Goal: Book appointment/travel/reservation

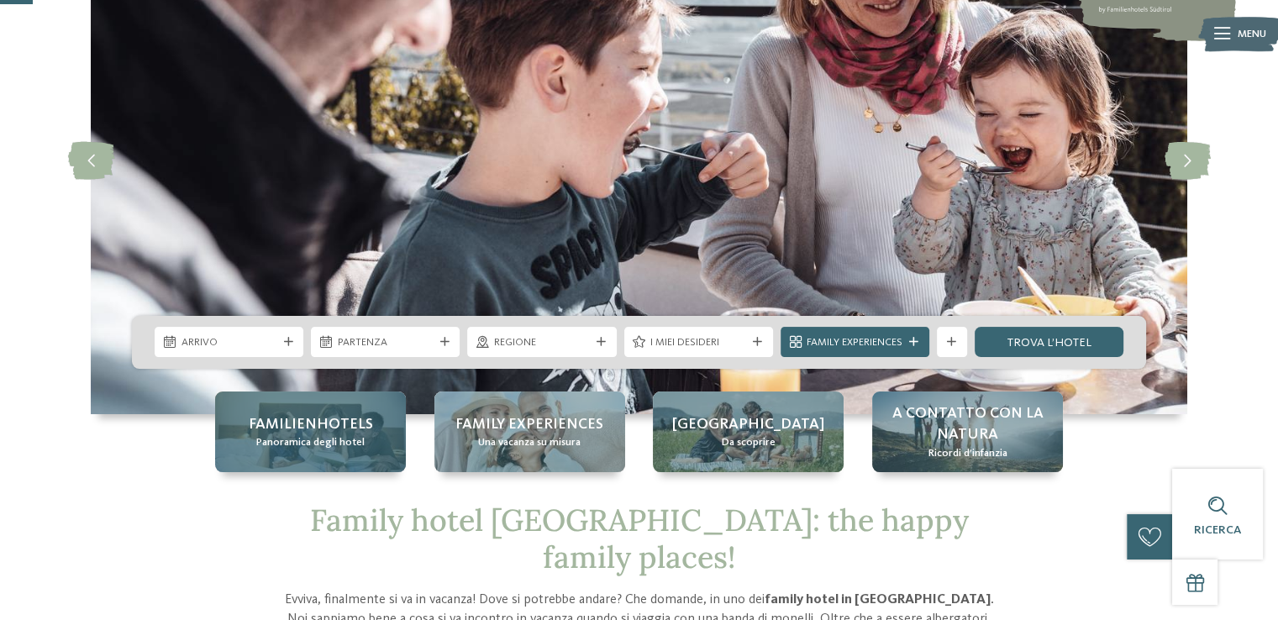
click at [323, 422] on span "Familienhotels" at bounding box center [311, 424] width 124 height 21
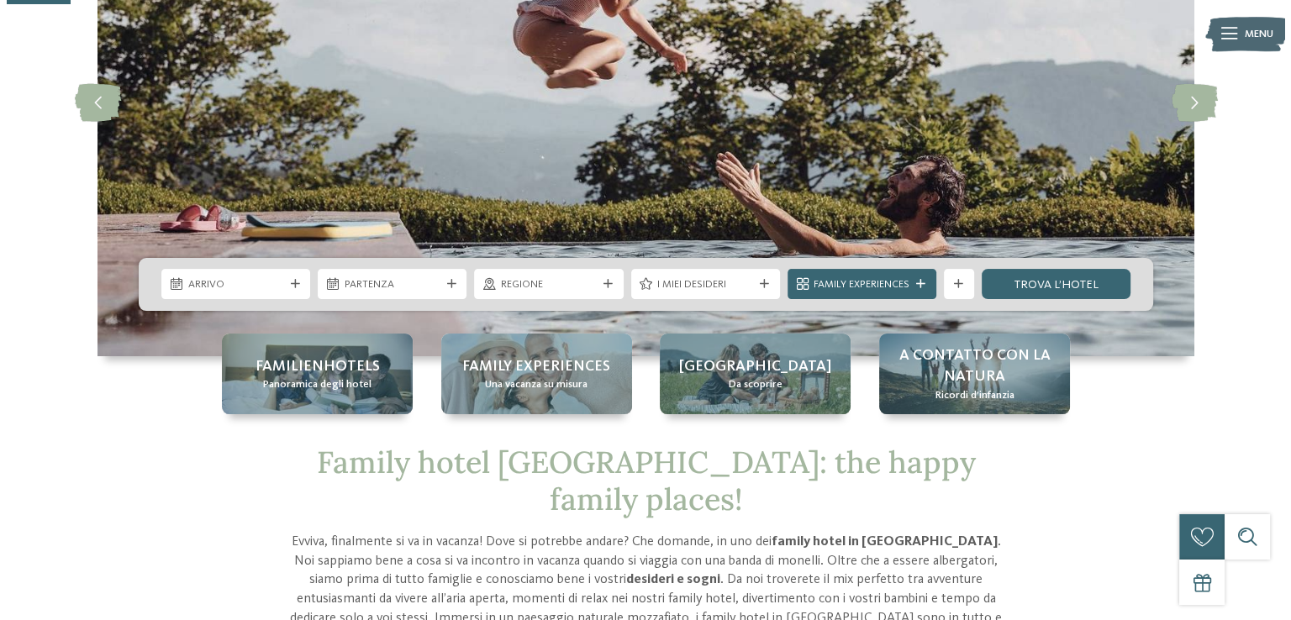
scroll to position [336, 0]
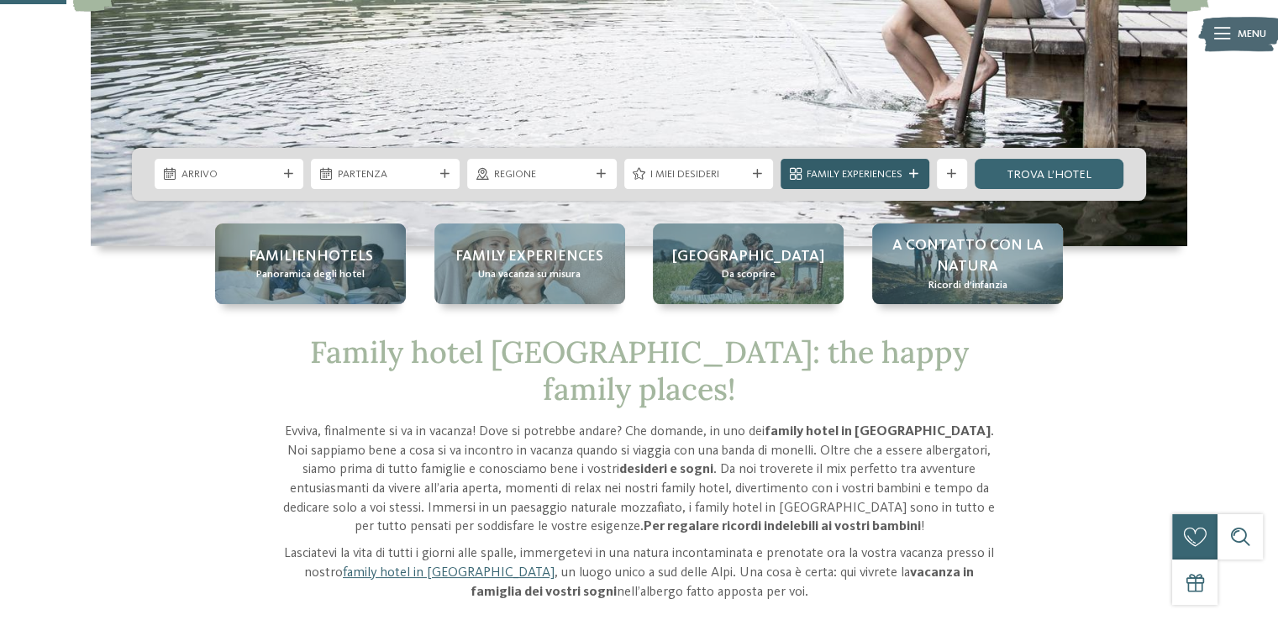
click at [919, 168] on div "Family Experiences" at bounding box center [855, 174] width 149 height 30
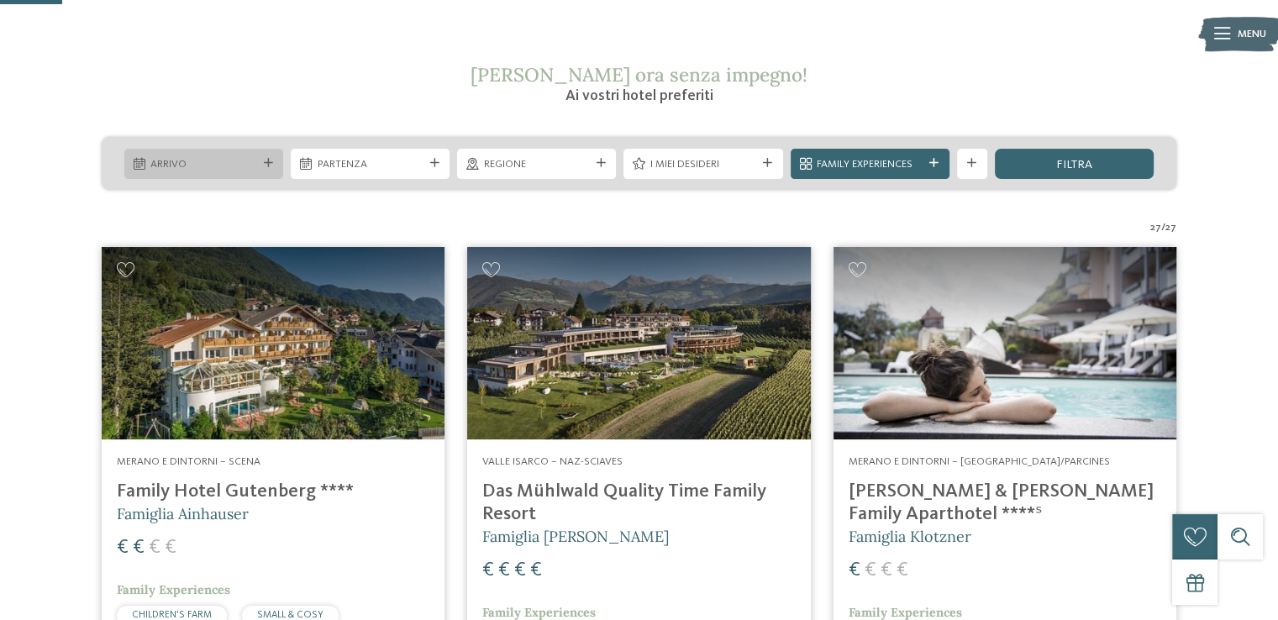
click at [168, 161] on span "Arrivo" at bounding box center [203, 164] width 106 height 15
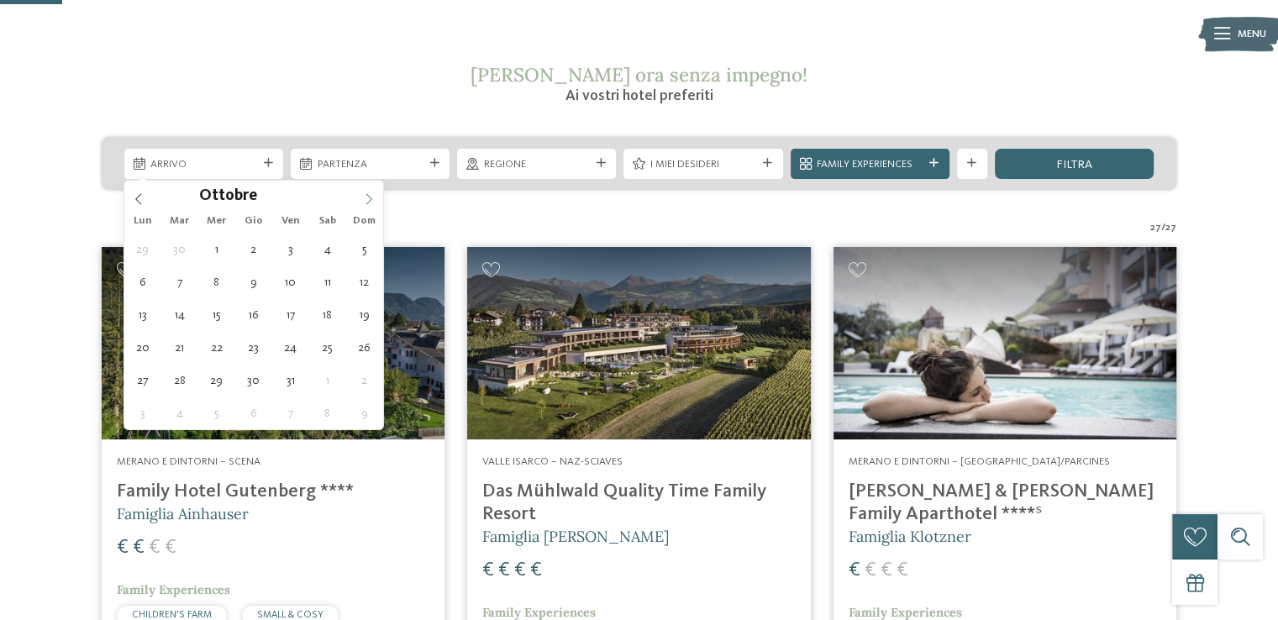
click at [366, 201] on icon at bounding box center [369, 199] width 12 height 12
type div "27.11.2025"
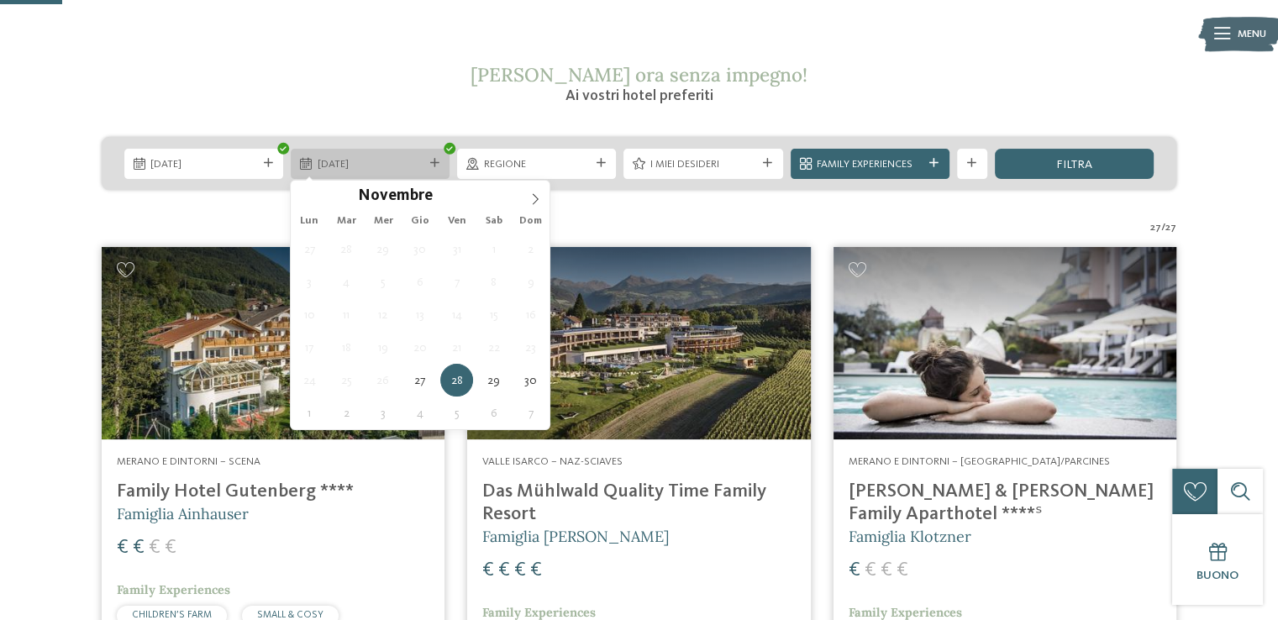
click at [366, 161] on span "28.11.2025" at bounding box center [371, 164] width 106 height 15
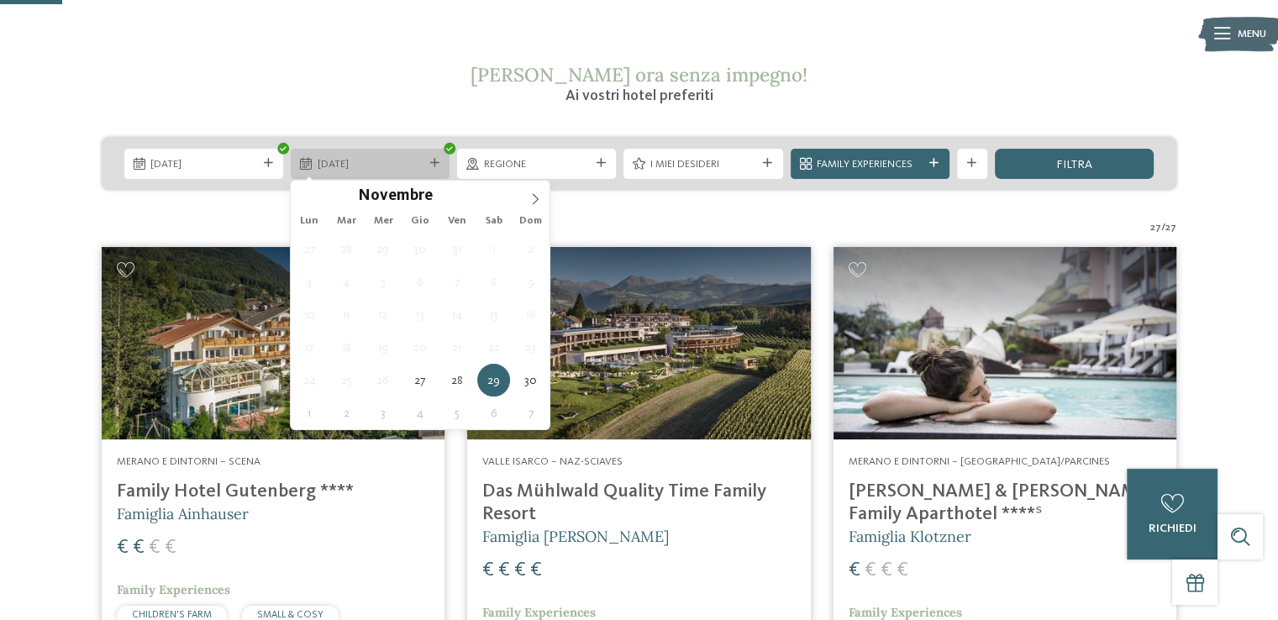
click at [441, 162] on div at bounding box center [434, 163] width 15 height 9
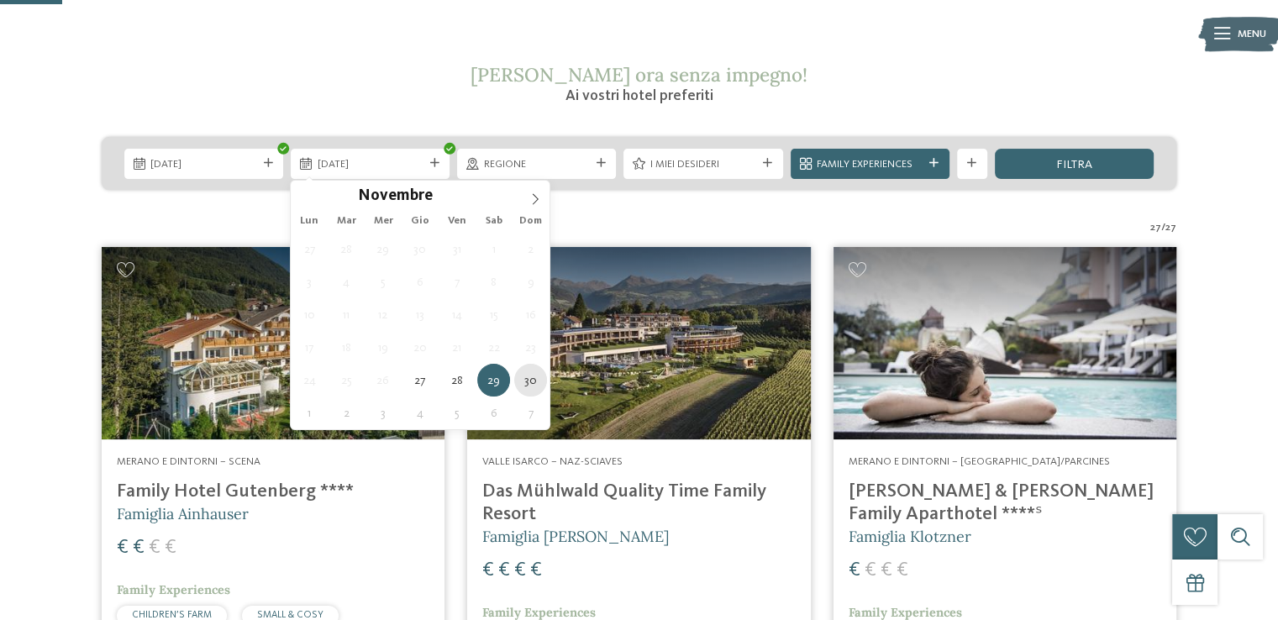
type div "30.11.2025"
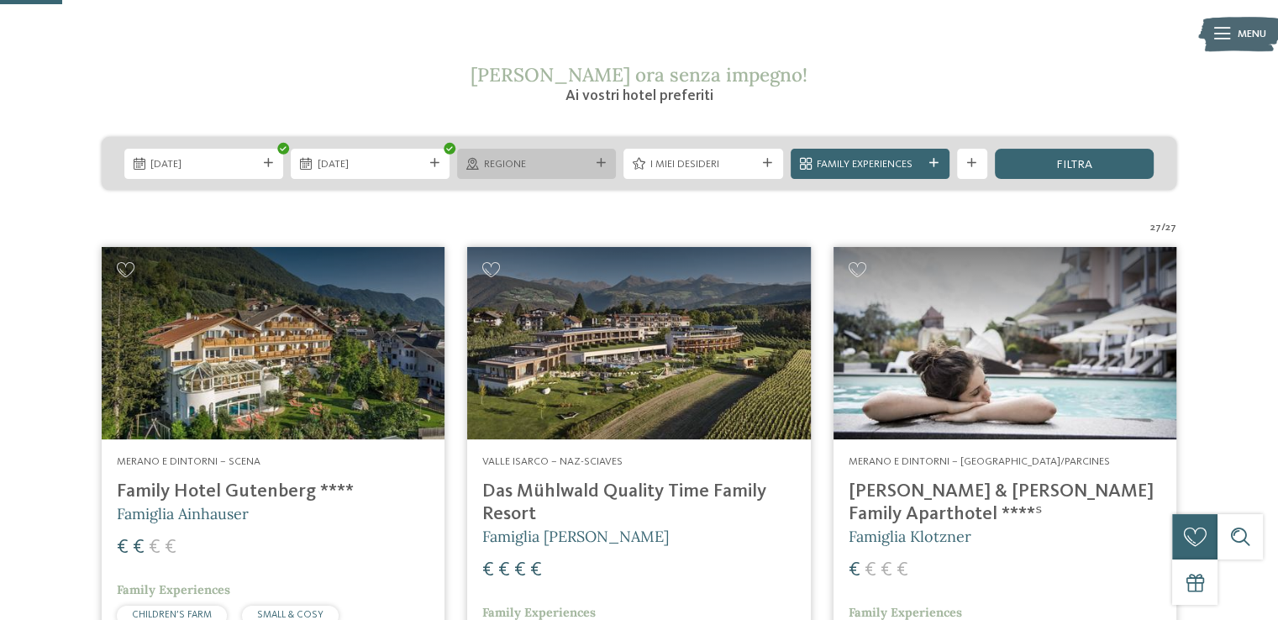
click at [599, 163] on icon at bounding box center [601, 163] width 9 height 9
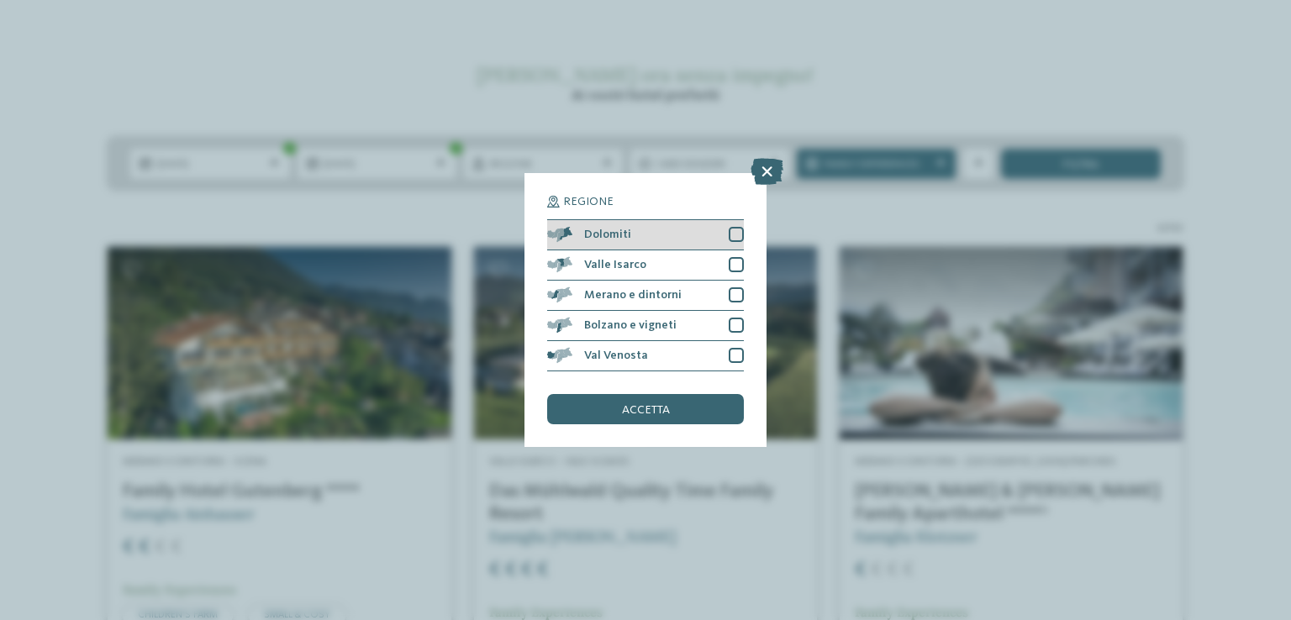
click at [737, 230] on div at bounding box center [736, 234] width 15 height 15
click at [733, 264] on div at bounding box center [736, 264] width 15 height 15
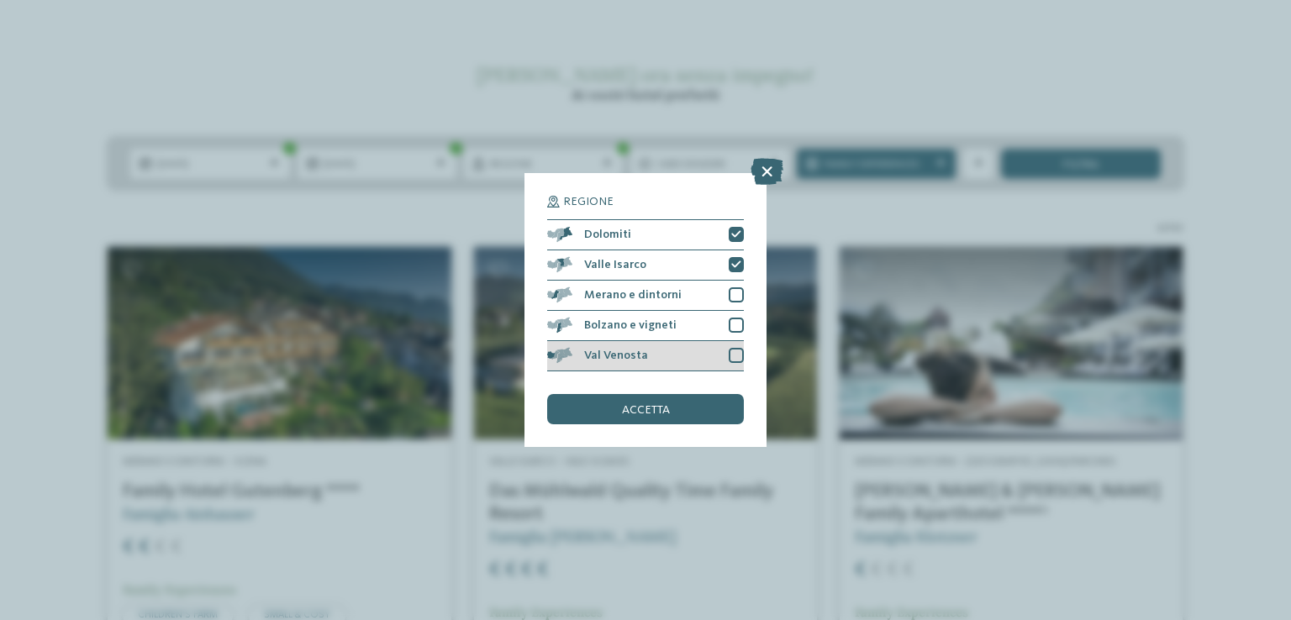
click at [735, 359] on div at bounding box center [736, 355] width 15 height 15
click at [684, 406] on div "accetta" at bounding box center [645, 409] width 197 height 30
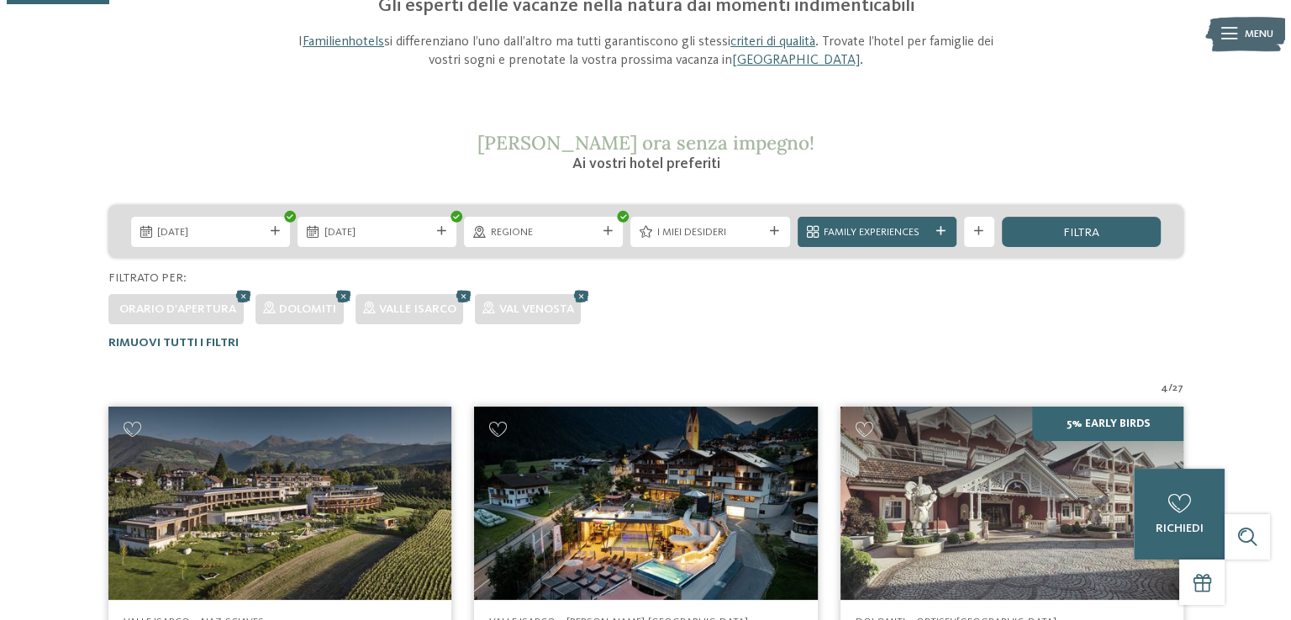
scroll to position [150, 0]
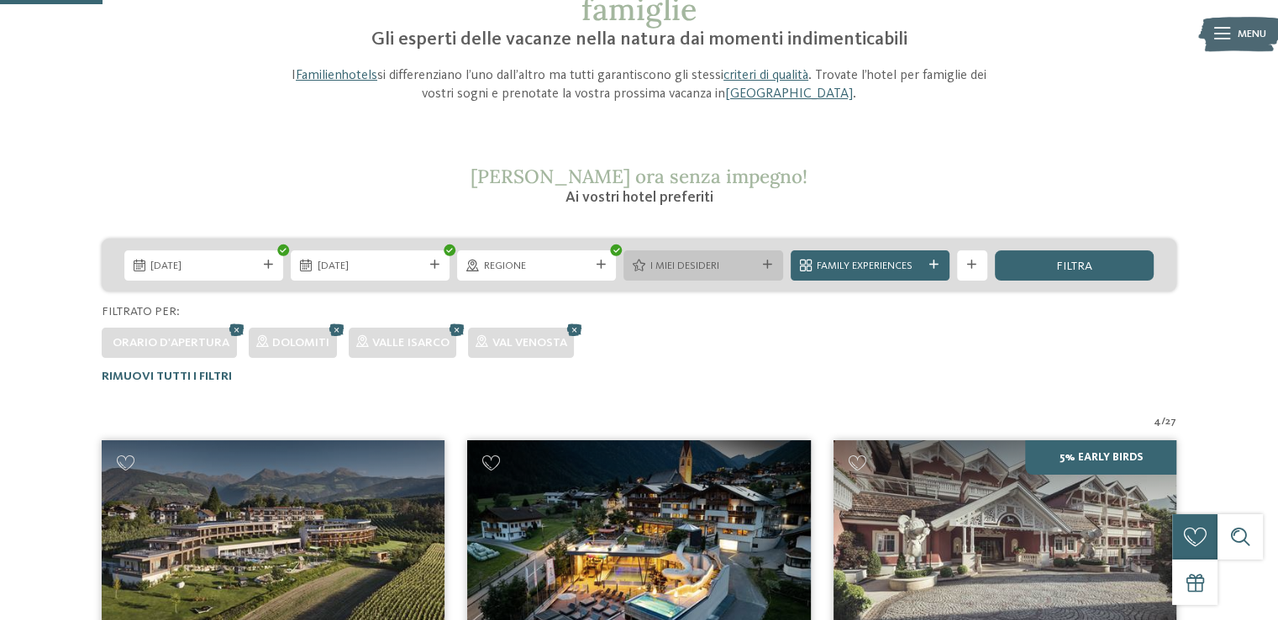
click at [763, 263] on icon at bounding box center [767, 265] width 9 height 9
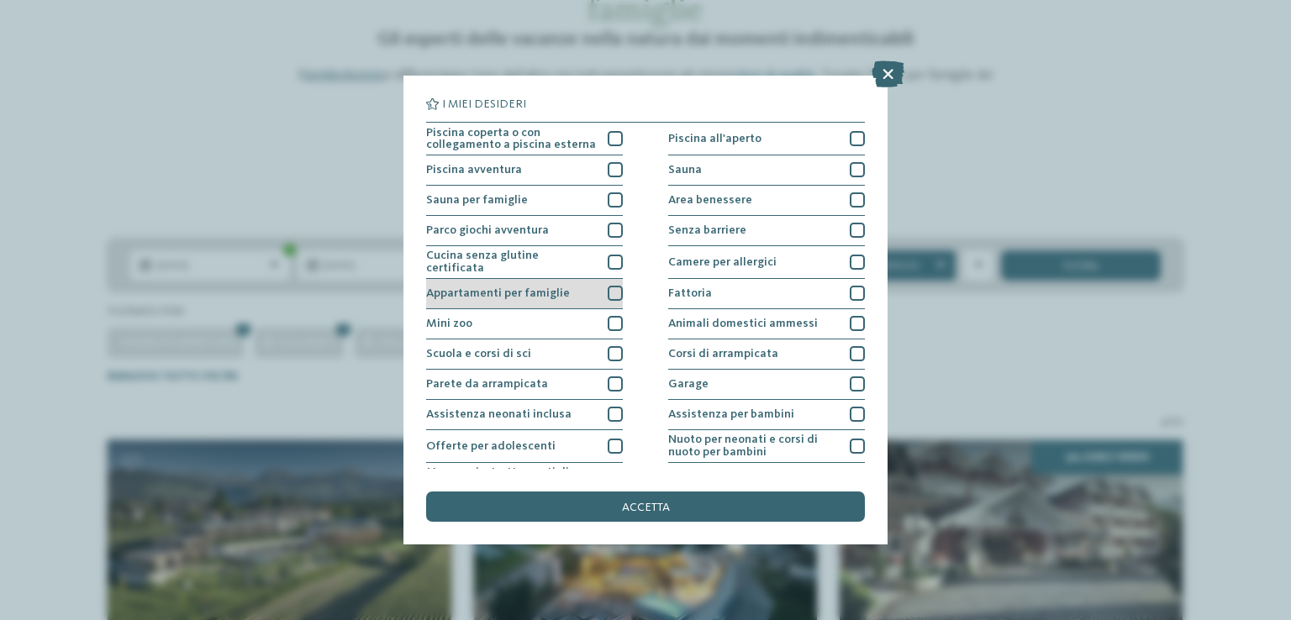
click at [608, 290] on div at bounding box center [615, 293] width 15 height 15
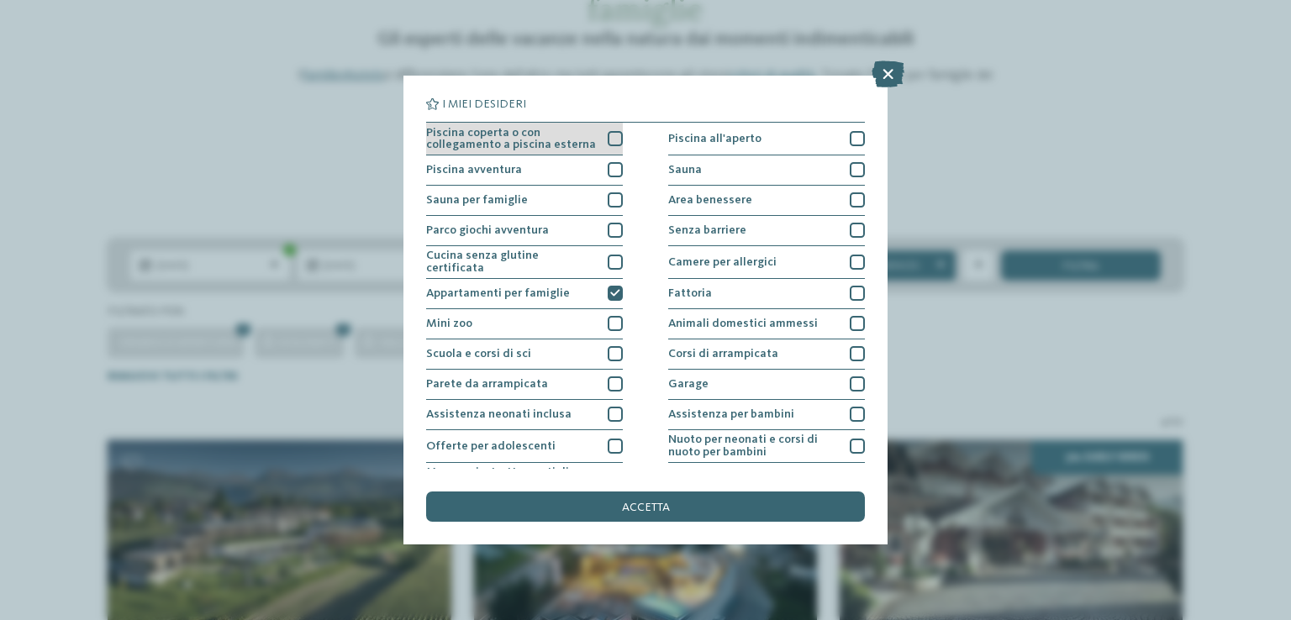
click at [608, 135] on div at bounding box center [615, 138] width 15 height 15
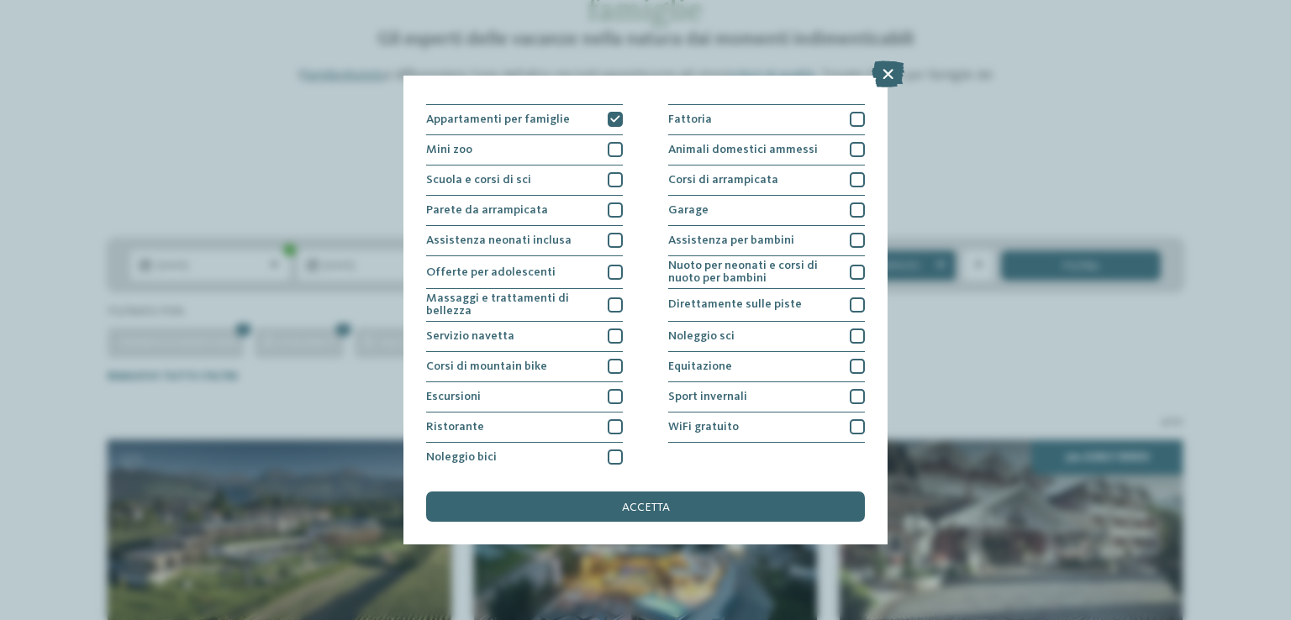
scroll to position [175, 0]
click at [608, 424] on div at bounding box center [615, 426] width 15 height 15
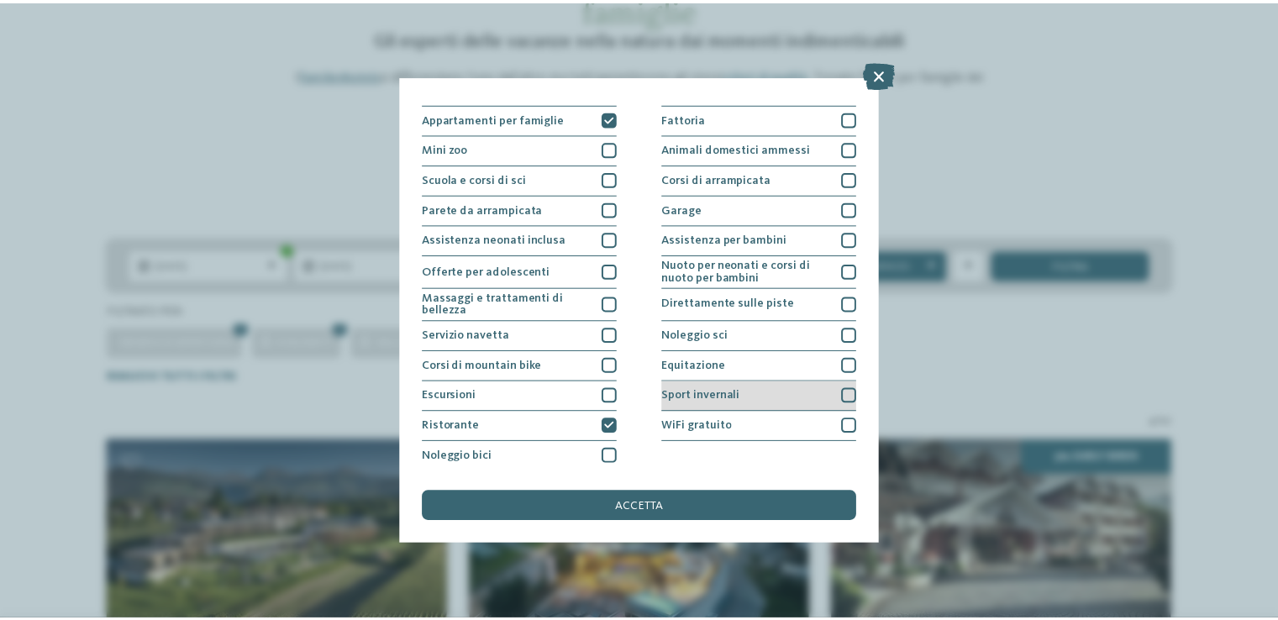
scroll to position [91, 0]
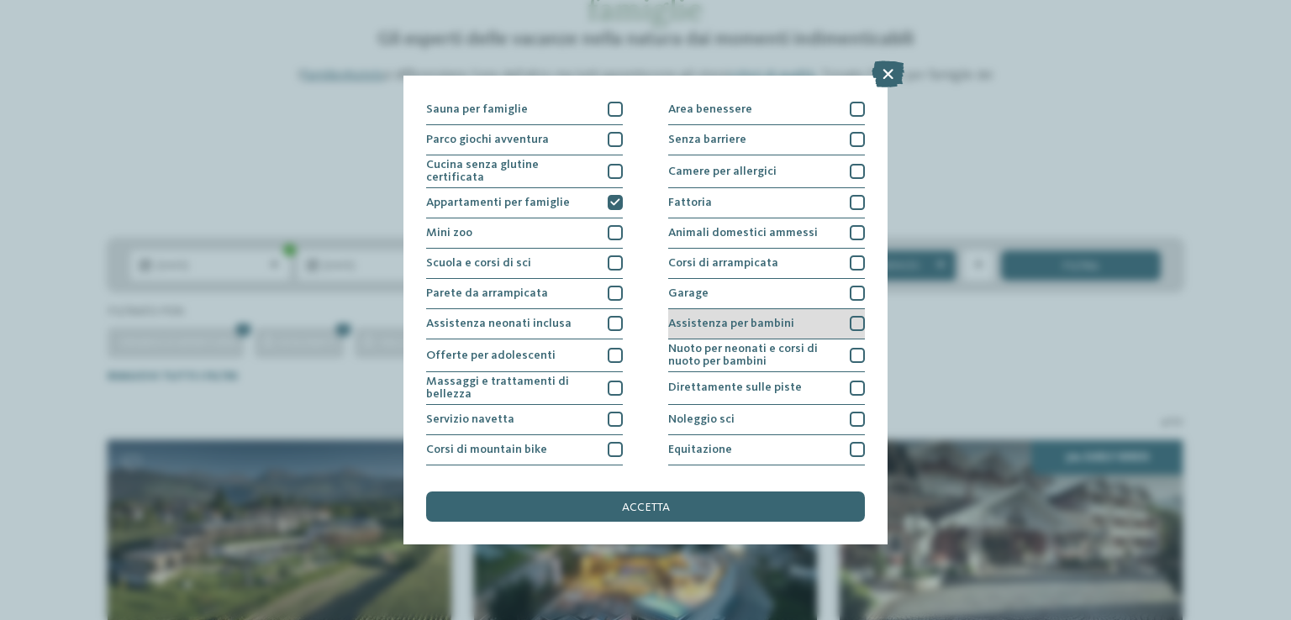
drag, startPoint x: 846, startPoint y: 353, endPoint x: 844, endPoint y: 331, distance: 22.0
click at [850, 351] on div at bounding box center [857, 355] width 15 height 15
click at [850, 319] on div at bounding box center [857, 323] width 15 height 15
click at [661, 514] on div "accetta" at bounding box center [645, 507] width 439 height 30
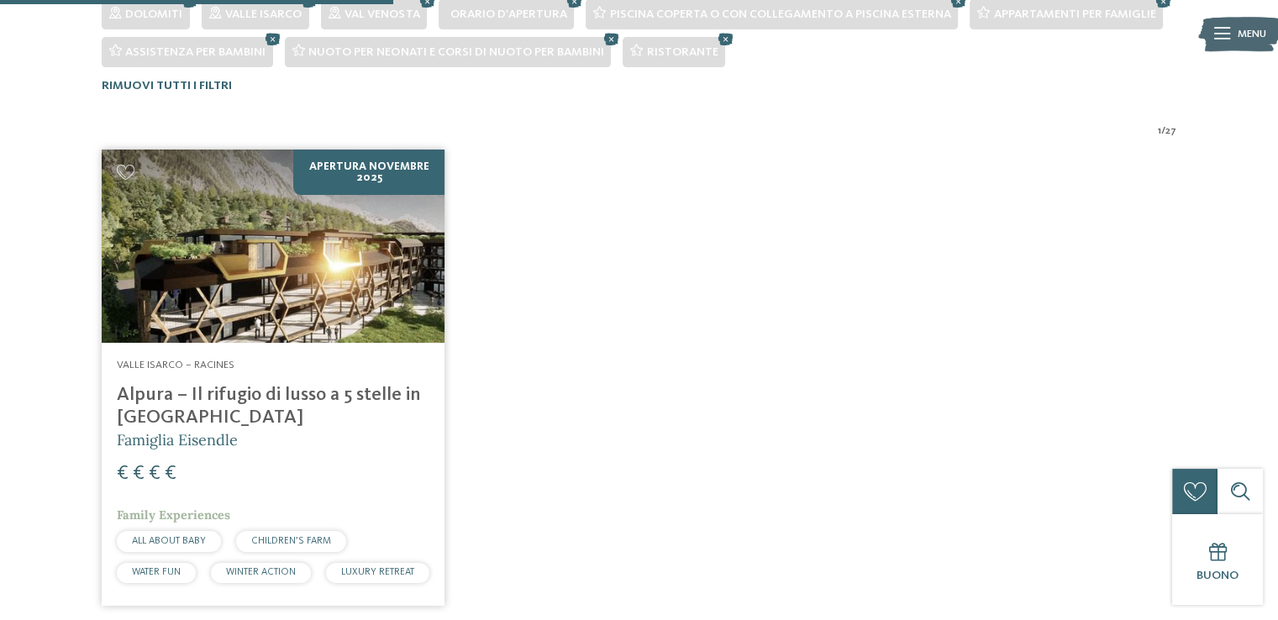
scroll to position [524, 0]
